Goal: Book appointment/travel/reservation

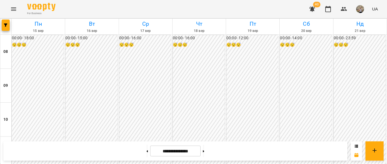
scroll to position [220, 0]
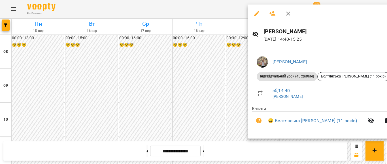
click at [210, 51] on div at bounding box center [193, 82] width 387 height 164
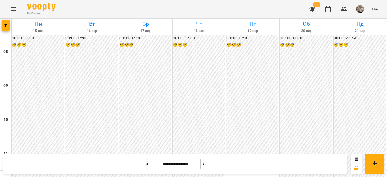
drag, startPoint x: 380, startPoint y: 63, endPoint x: 385, endPoint y: 42, distance: 21.4
